Goal: Task Accomplishment & Management: Use online tool/utility

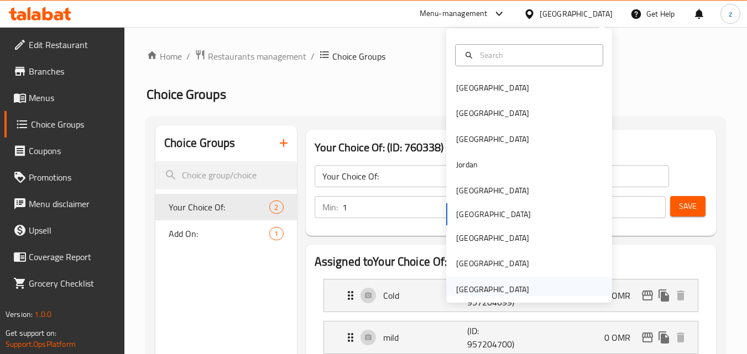
click at [473, 288] on div "[GEOGRAPHIC_DATA]" at bounding box center [492, 290] width 73 height 12
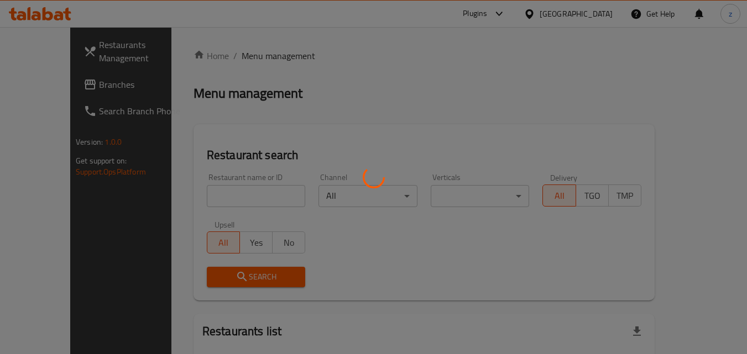
click at [341, 69] on div at bounding box center [373, 177] width 747 height 354
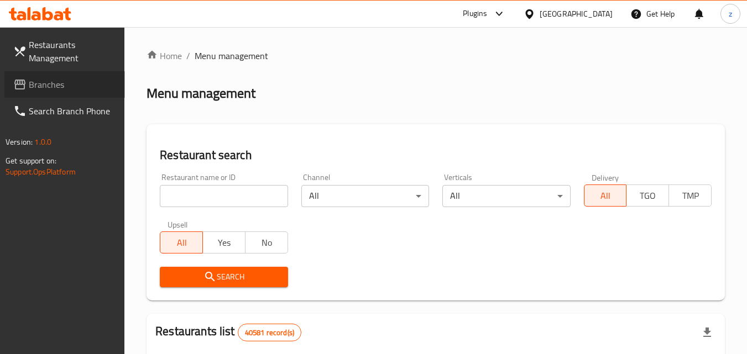
click at [99, 77] on link "Branches" at bounding box center [64, 84] width 121 height 27
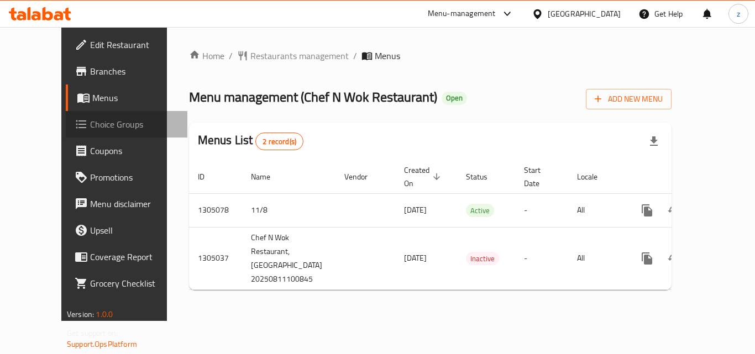
click at [90, 124] on span "Choice Groups" at bounding box center [134, 124] width 88 height 13
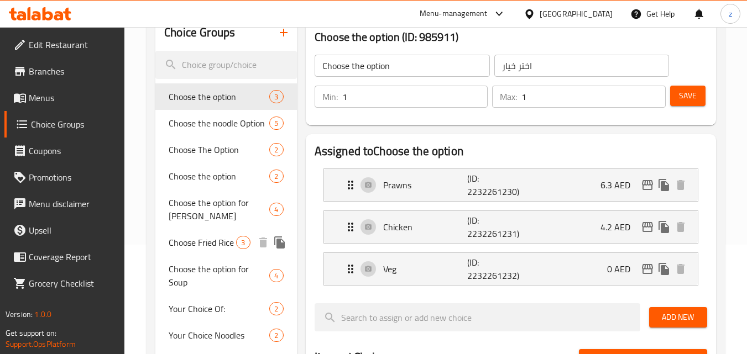
scroll to position [111, 0]
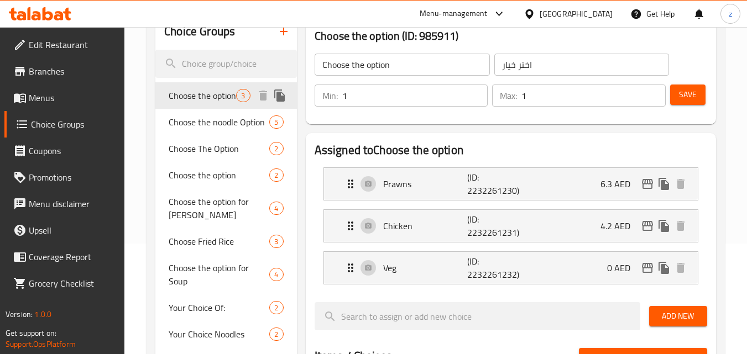
click at [200, 99] on span "Choose the option" at bounding box center [202, 95] width 67 height 13
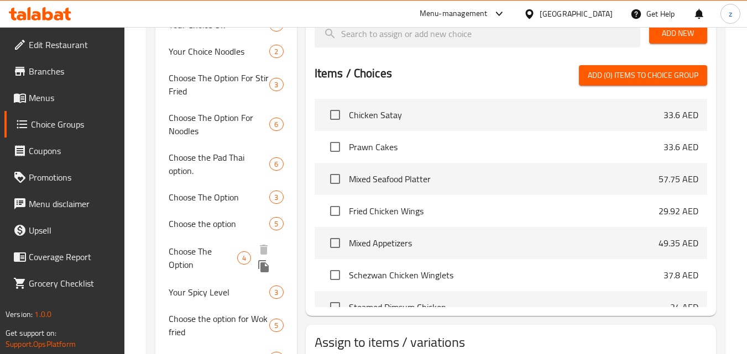
scroll to position [413, 0]
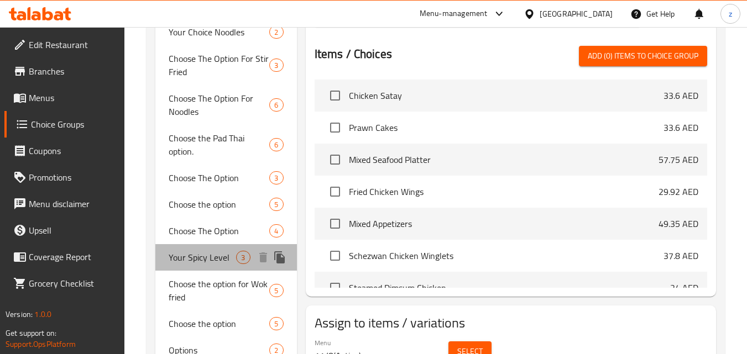
click at [200, 263] on span "Your Spicy Level" at bounding box center [202, 257] width 67 height 13
type input "Your Spicy Level"
type input "مستوى توابل خاص بك"
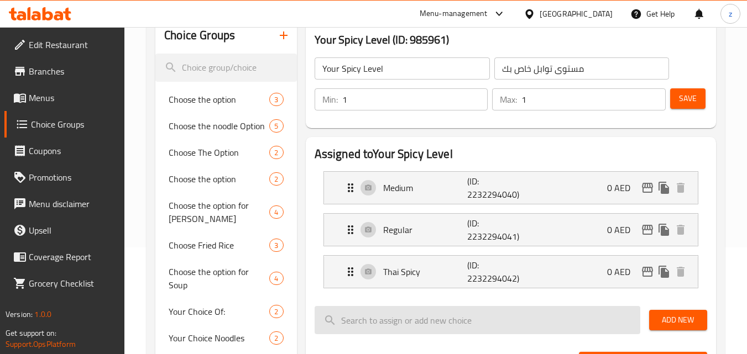
scroll to position [81, 0]
